Goal: Task Accomplishment & Management: Manage account settings

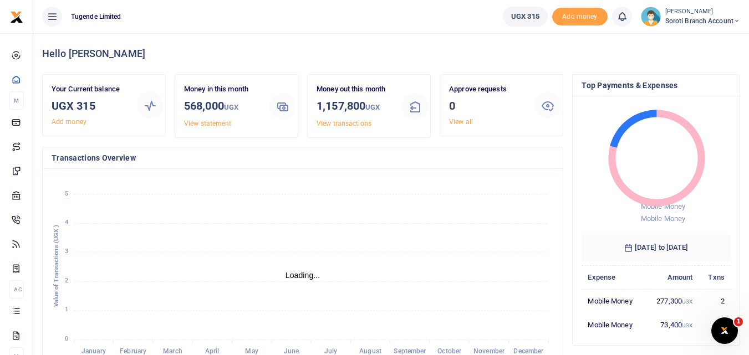
scroll to position [9, 9]
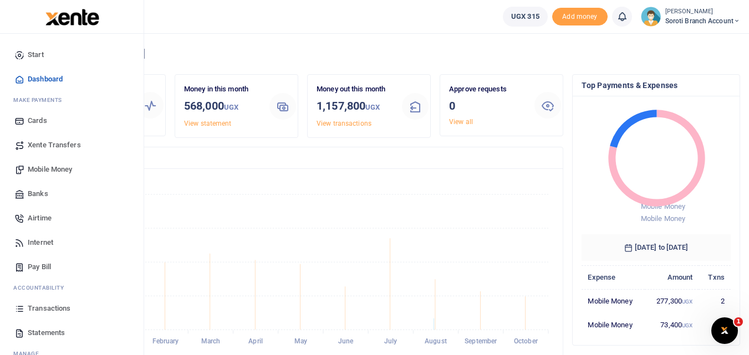
click at [50, 310] on span "Transactions" at bounding box center [49, 308] width 43 height 11
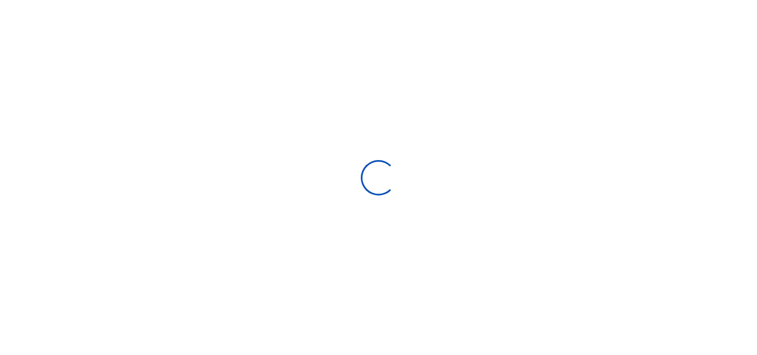
select select
type input "[DATE] - [DATE]"
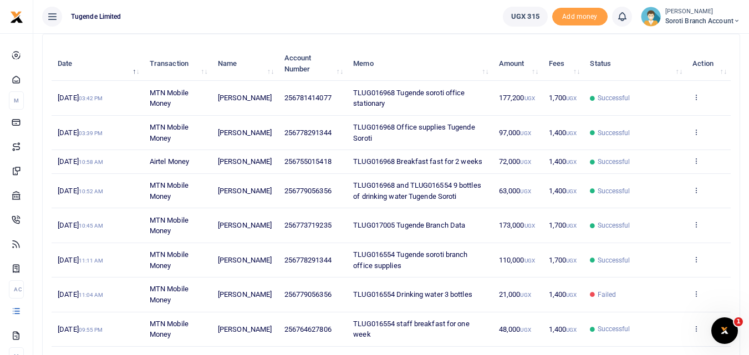
scroll to position [127, 0]
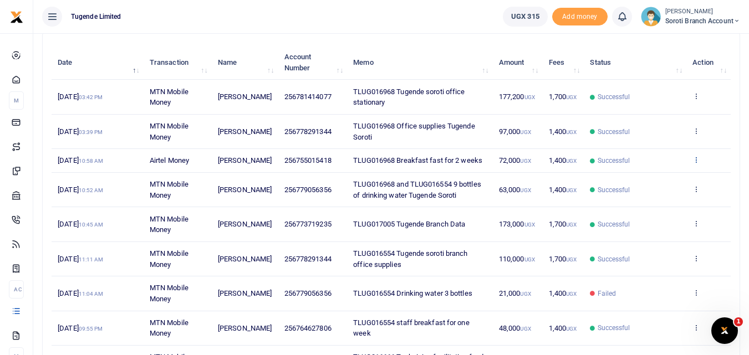
click at [697, 162] on icon at bounding box center [695, 160] width 7 height 8
click at [653, 184] on link "View details" at bounding box center [655, 184] width 88 height 16
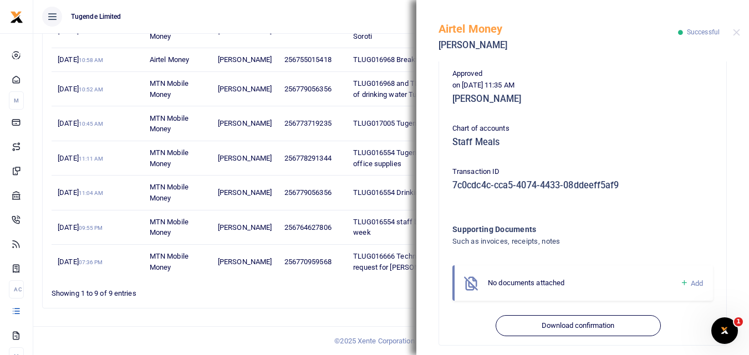
scroll to position [278, 0]
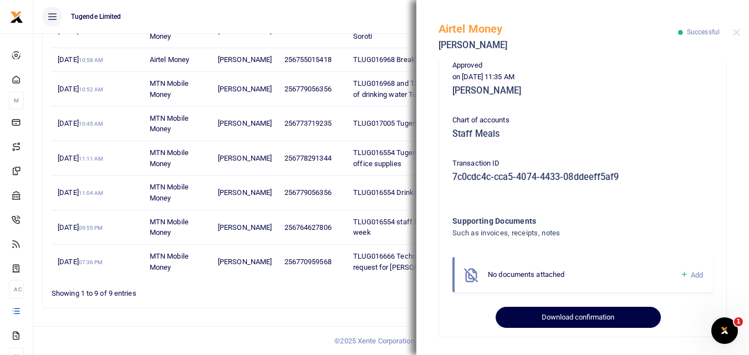
click at [578, 315] on button "Download confirmation" at bounding box center [578, 317] width 165 height 21
